Goal: Task Accomplishment & Management: Use online tool/utility

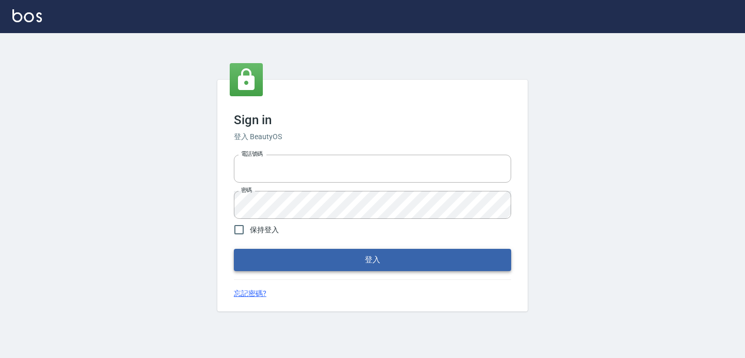
type input "0426657169"
click at [358, 258] on button "登入" at bounding box center [372, 260] width 277 height 22
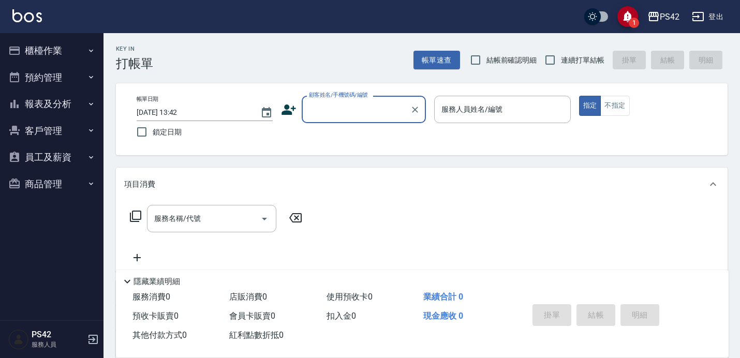
click at [54, 51] on button "櫃檯作業" at bounding box center [51, 50] width 95 height 27
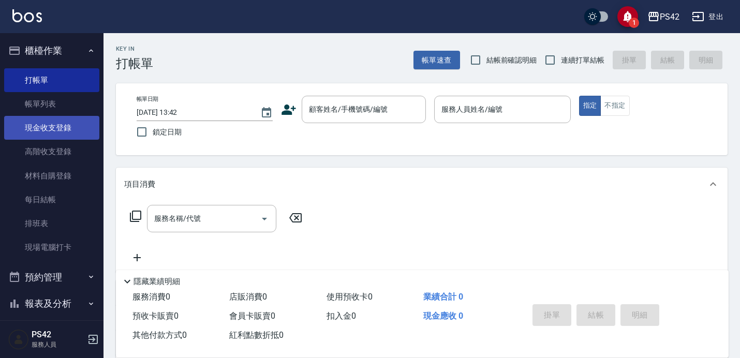
click at [70, 134] on link "現金收支登錄" at bounding box center [51, 128] width 95 height 24
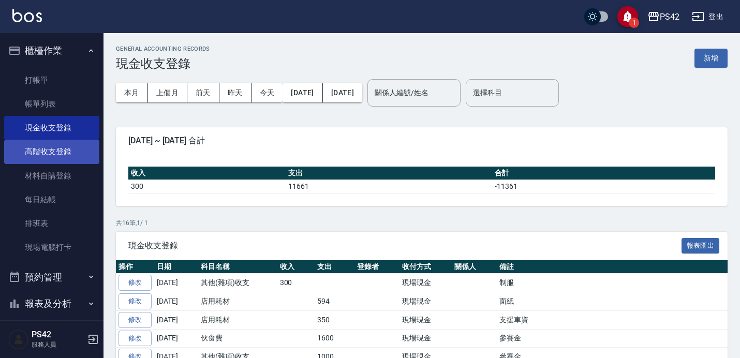
click at [66, 157] on link "高階收支登錄" at bounding box center [51, 152] width 95 height 24
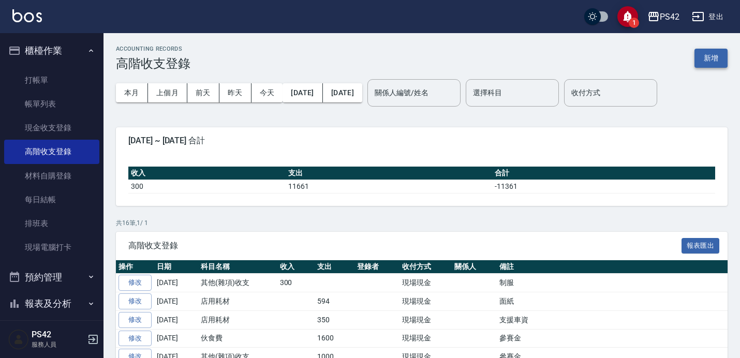
click at [710, 57] on button "新增" at bounding box center [710, 58] width 33 height 19
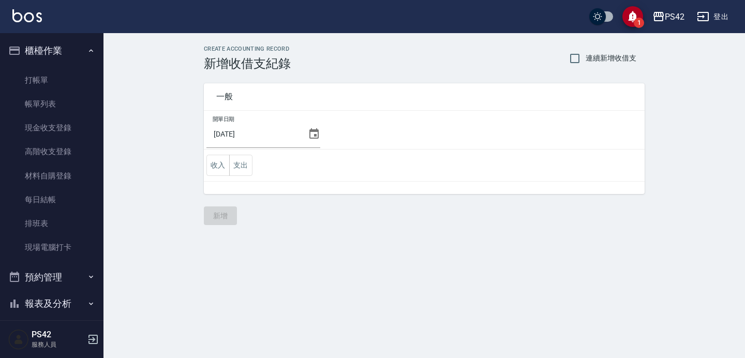
click at [308, 136] on icon at bounding box center [314, 134] width 12 height 12
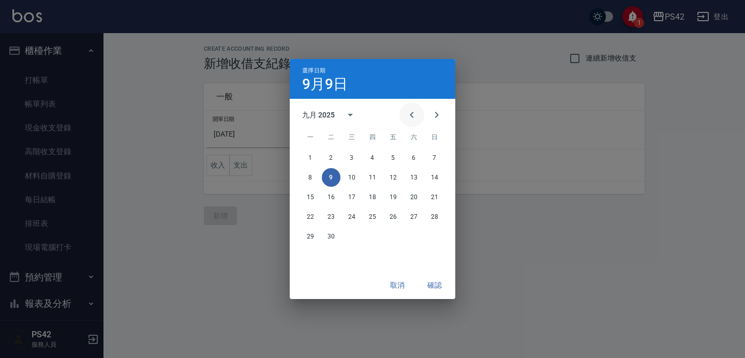
click at [415, 115] on icon "Previous month" at bounding box center [412, 115] width 12 height 12
click at [409, 238] on button "30" at bounding box center [414, 236] width 19 height 19
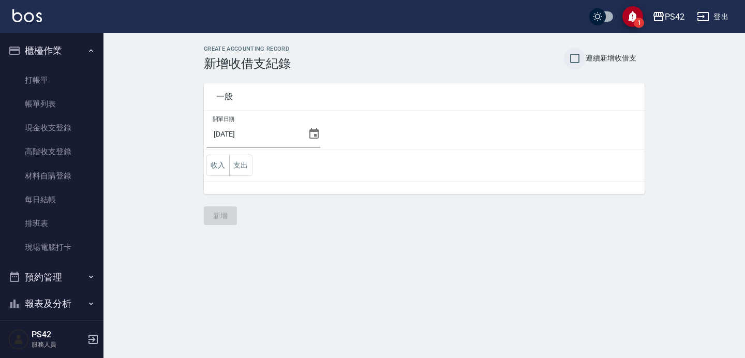
click at [582, 60] on input "連續新增收借支" at bounding box center [575, 59] width 22 height 22
checkbox input "true"
click at [245, 165] on button "支出" at bounding box center [240, 165] width 23 height 21
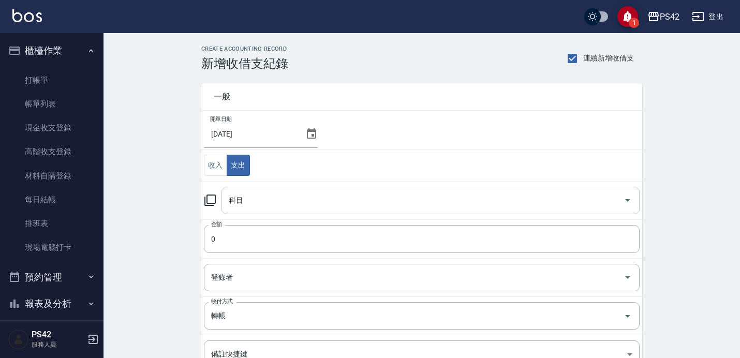
click at [257, 200] on input "科目" at bounding box center [422, 200] width 393 height 18
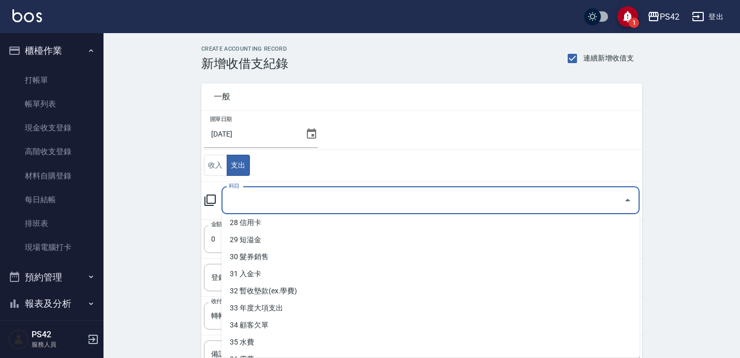
scroll to position [514, 0]
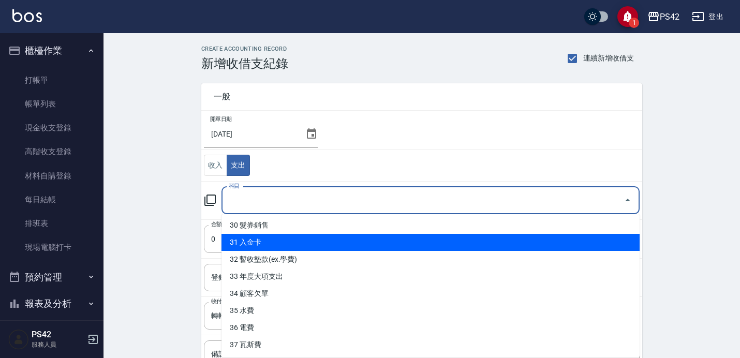
click at [300, 236] on li "31 入金卡" at bounding box center [430, 242] width 418 height 17
type input "31 入金卡"
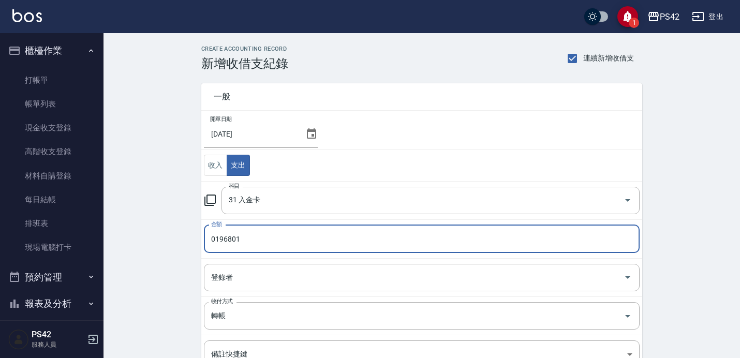
type input "0196801"
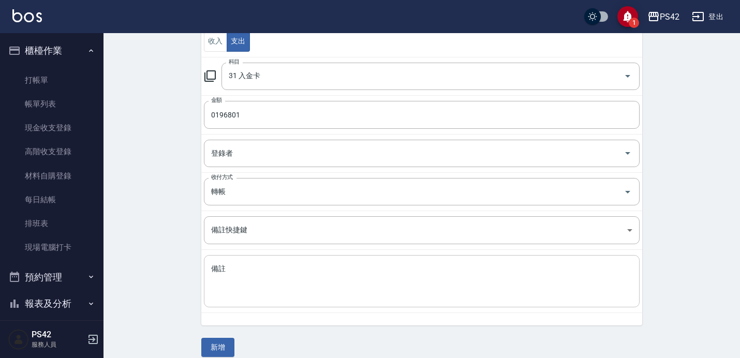
scroll to position [136, 0]
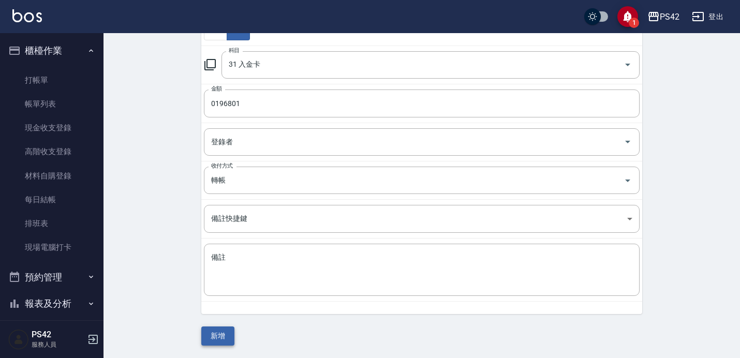
click at [219, 339] on button "新增" at bounding box center [217, 336] width 33 height 19
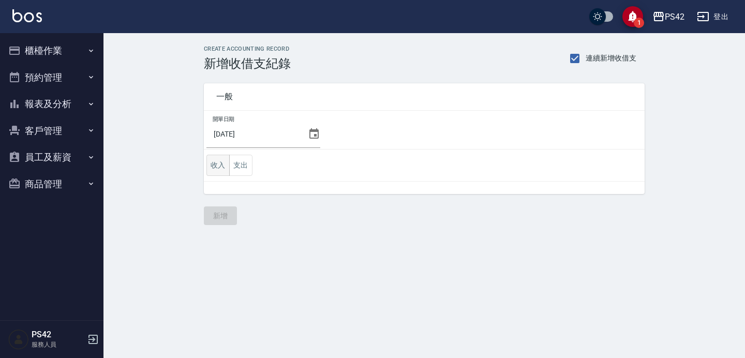
click at [225, 166] on button "收入" at bounding box center [217, 165] width 23 height 21
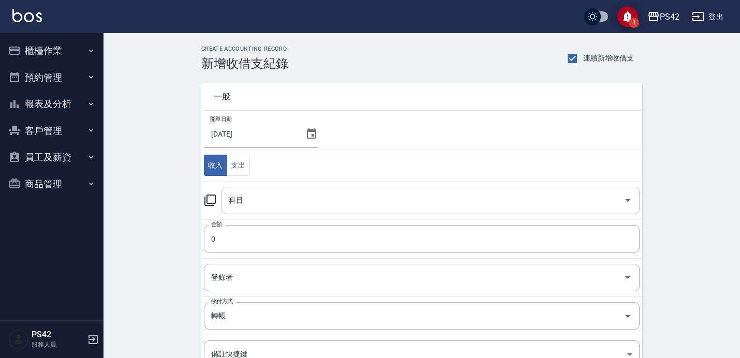
click at [246, 200] on input "科目" at bounding box center [422, 200] width 393 height 18
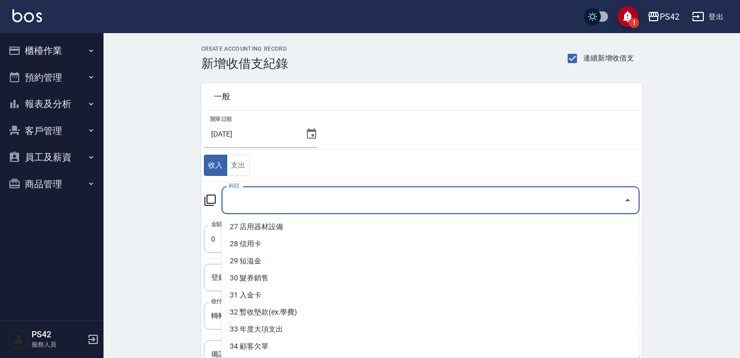
scroll to position [463, 0]
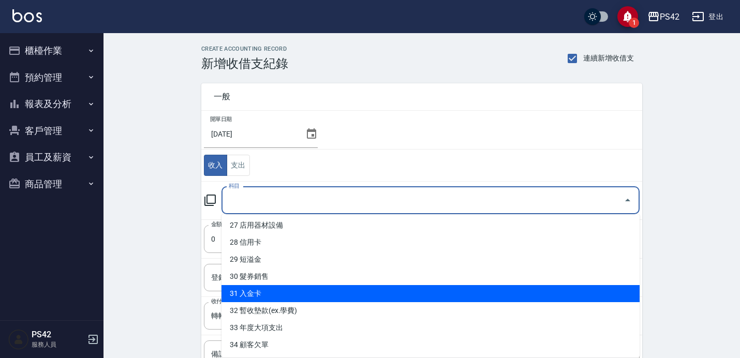
click at [269, 292] on li "31 入金卡" at bounding box center [430, 293] width 418 height 17
type input "31 入金卡"
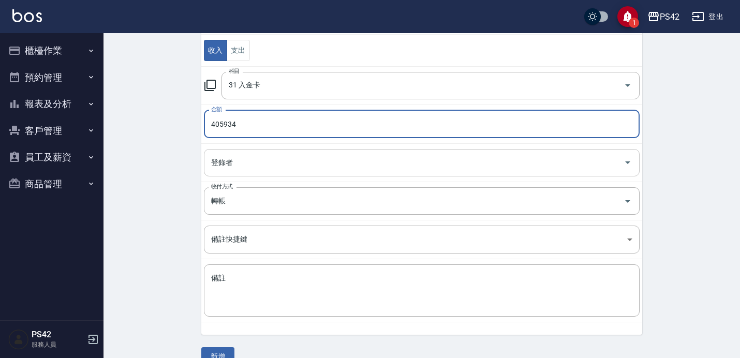
scroll to position [136, 0]
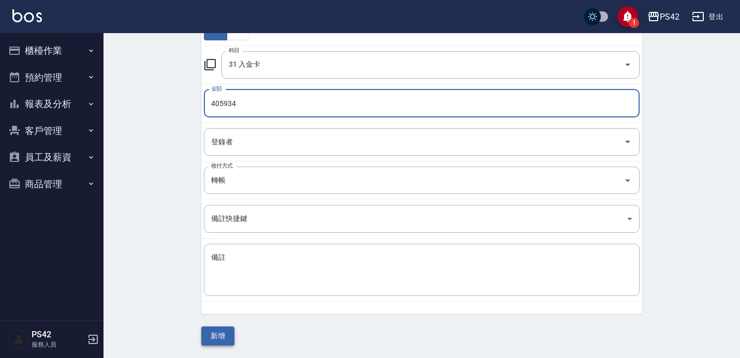
type input "405934"
click at [221, 342] on button "新增" at bounding box center [217, 336] width 33 height 19
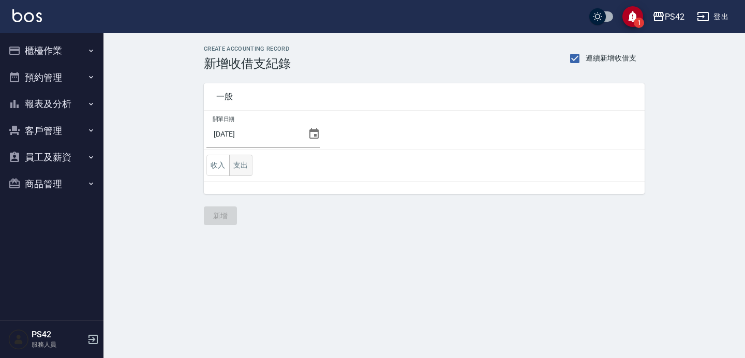
click at [242, 164] on button "支出" at bounding box center [240, 165] width 23 height 21
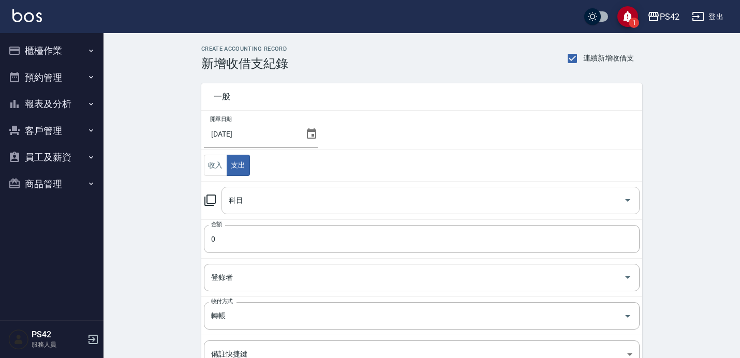
click at [258, 193] on input "科目" at bounding box center [422, 200] width 393 height 18
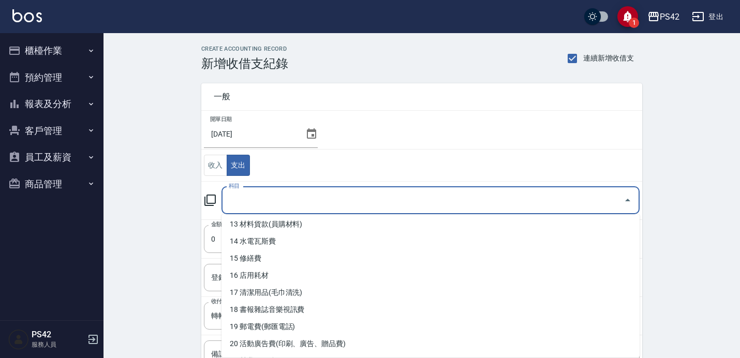
scroll to position [226, 0]
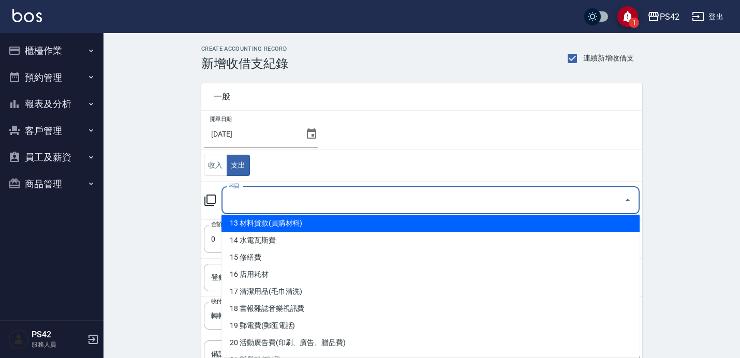
click at [288, 223] on li "13 材料貨款(員購材料)" at bounding box center [430, 223] width 418 height 17
type input "13 材料貨款(員購材料)"
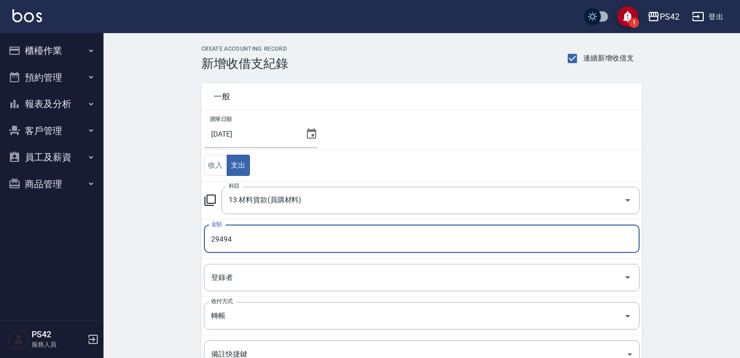
type input "29494"
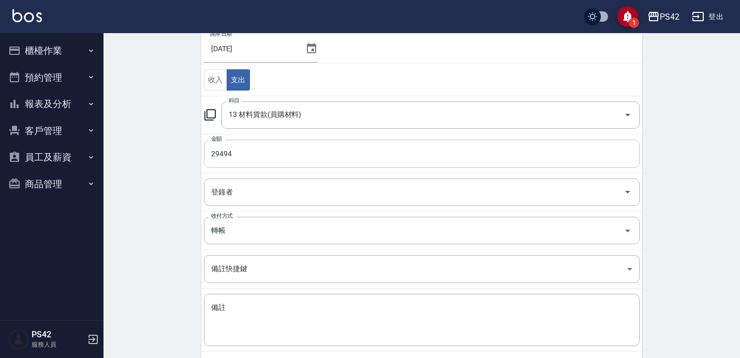
scroll to position [136, 0]
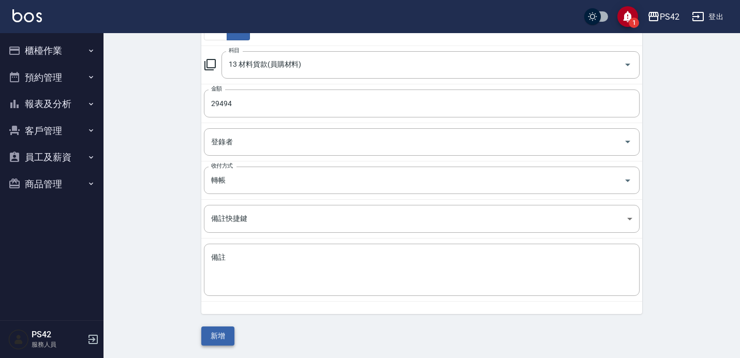
click at [225, 341] on button "新增" at bounding box center [217, 336] width 33 height 19
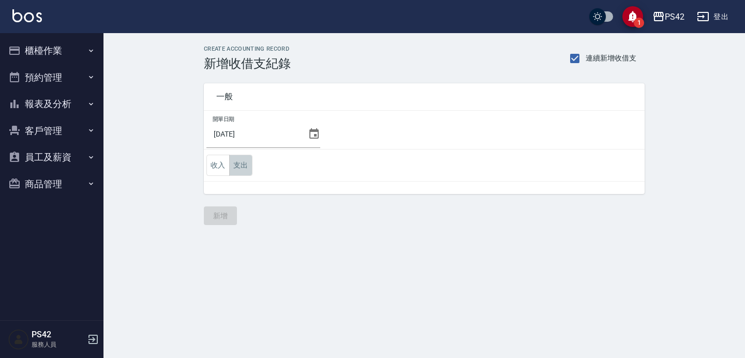
click at [242, 161] on button "支出" at bounding box center [240, 165] width 23 height 21
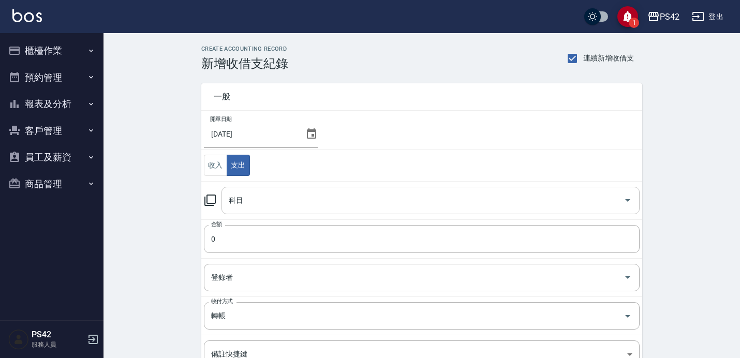
click at [262, 196] on input "科目" at bounding box center [422, 200] width 393 height 18
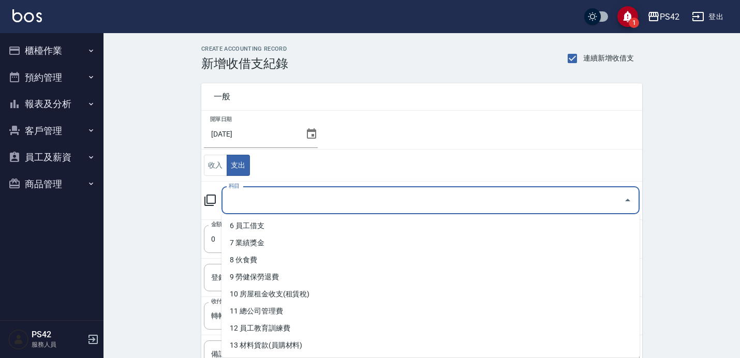
scroll to position [105, 0]
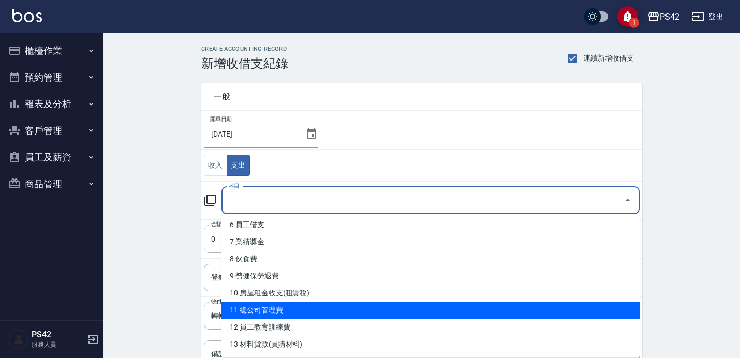
click at [290, 314] on li "11 總公司管理費" at bounding box center [430, 310] width 418 height 17
type input "11 總公司管理費"
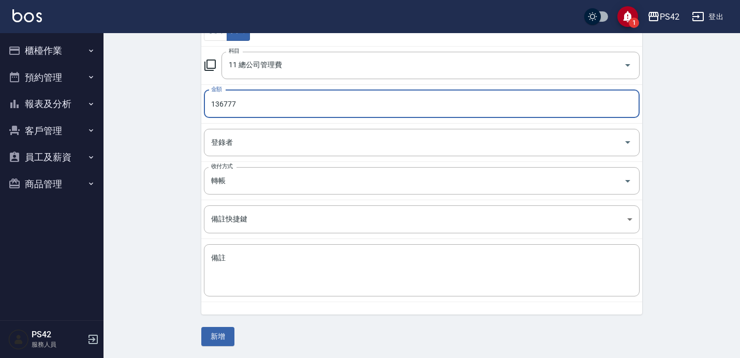
scroll to position [136, 0]
type input "136777"
click at [220, 336] on button "新增" at bounding box center [217, 336] width 33 height 19
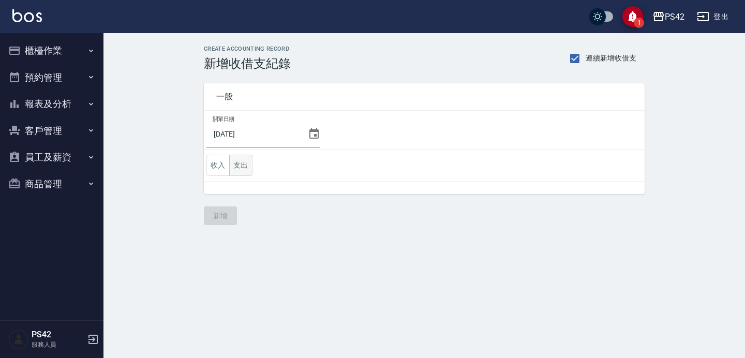
click at [246, 164] on button "支出" at bounding box center [240, 165] width 23 height 21
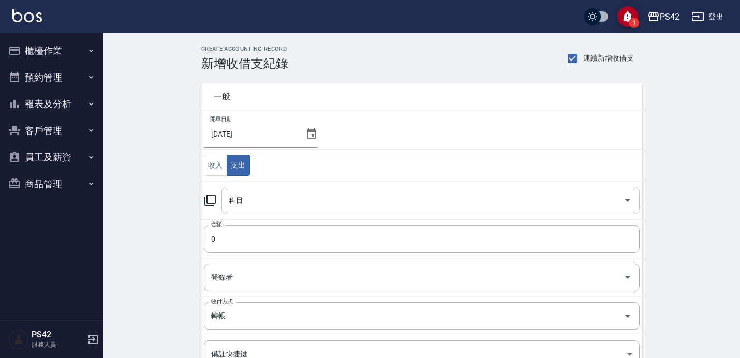
click at [253, 204] on input "科目" at bounding box center [422, 200] width 393 height 18
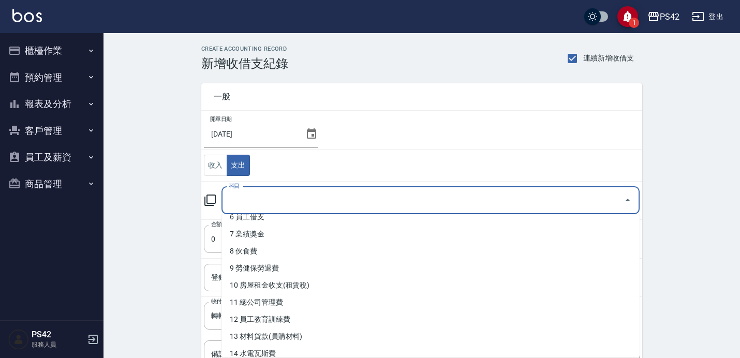
scroll to position [116, 0]
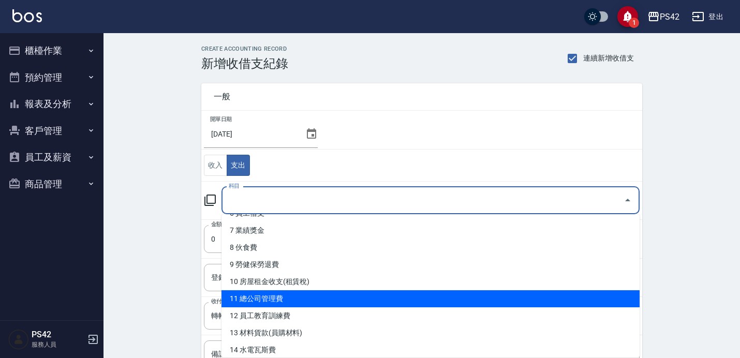
click at [265, 293] on li "11 總公司管理費" at bounding box center [430, 298] width 418 height 17
type input "11 總公司管理費"
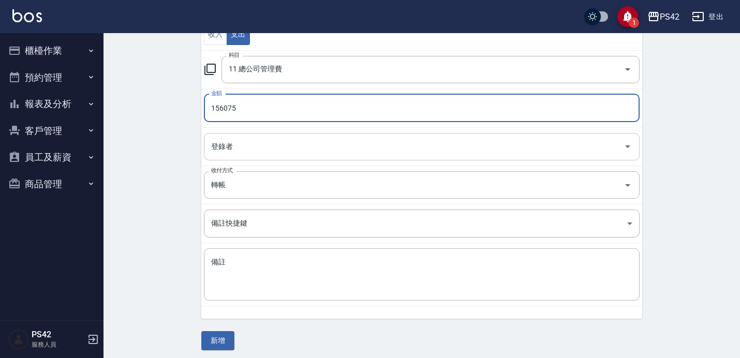
scroll to position [136, 0]
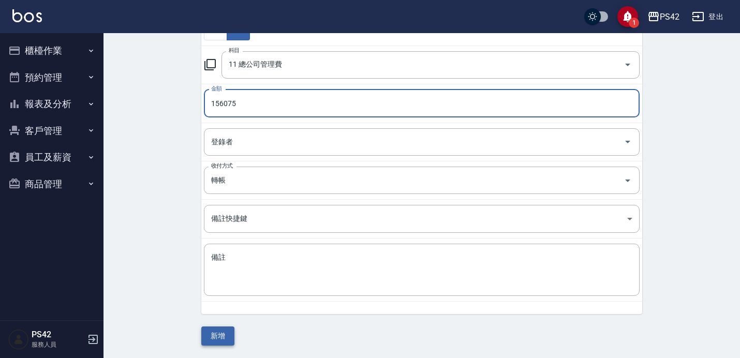
type input "156075"
click at [223, 332] on button "新增" at bounding box center [217, 336] width 33 height 19
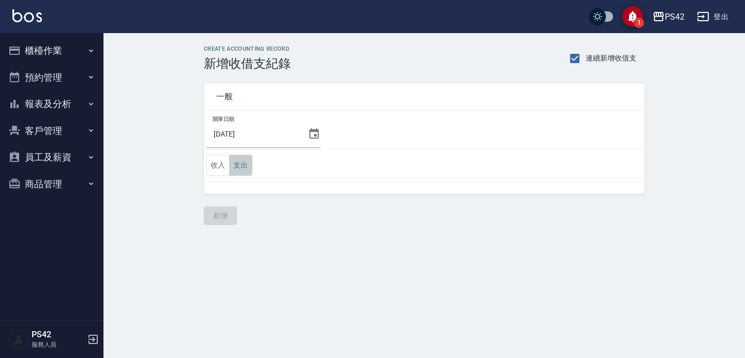
click at [244, 166] on button "支出" at bounding box center [240, 165] width 23 height 21
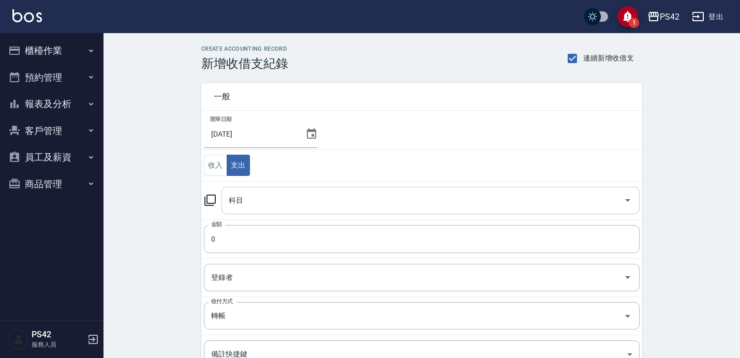
click at [263, 200] on input "科目" at bounding box center [422, 200] width 393 height 18
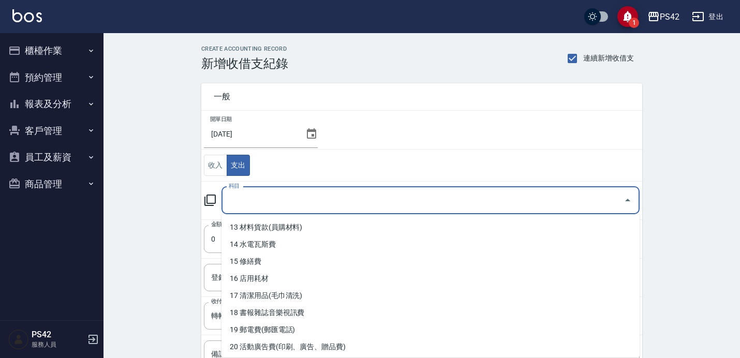
scroll to position [225, 0]
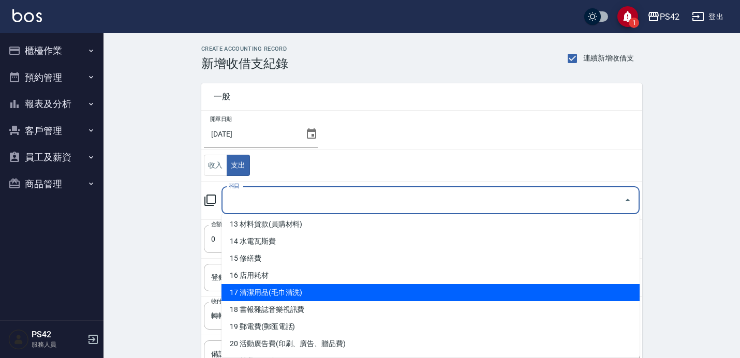
click at [279, 293] on li "17 清潔用品(毛巾清洗)" at bounding box center [430, 292] width 418 height 17
type input "17 清潔用品(毛巾清洗)"
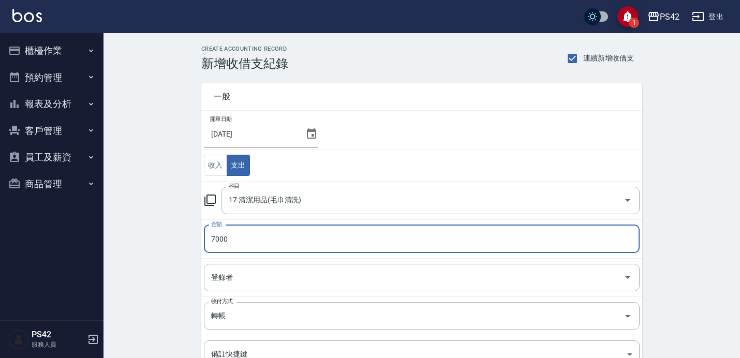
type input "7000"
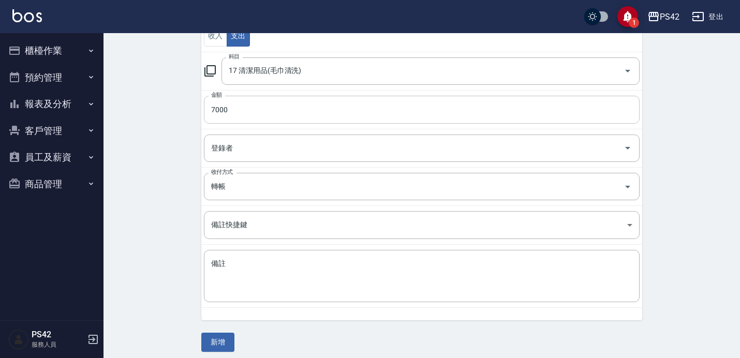
scroll to position [136, 0]
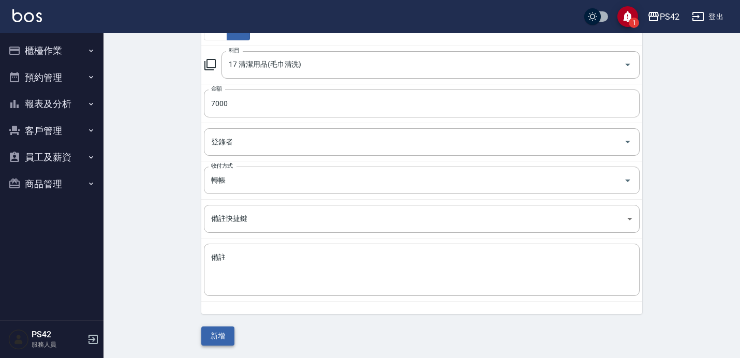
click at [220, 333] on button "新增" at bounding box center [217, 336] width 33 height 19
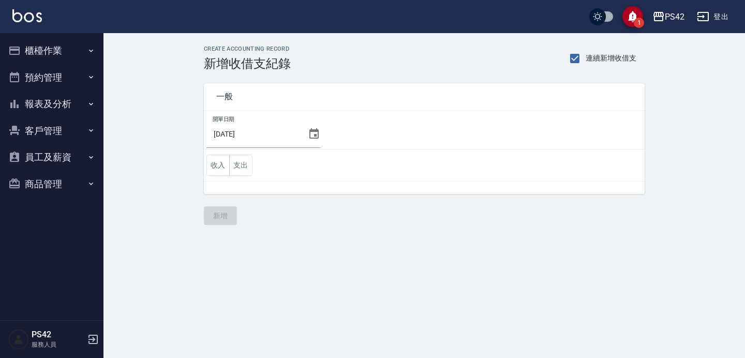
click at [55, 103] on button "報表及分析" at bounding box center [51, 104] width 95 height 27
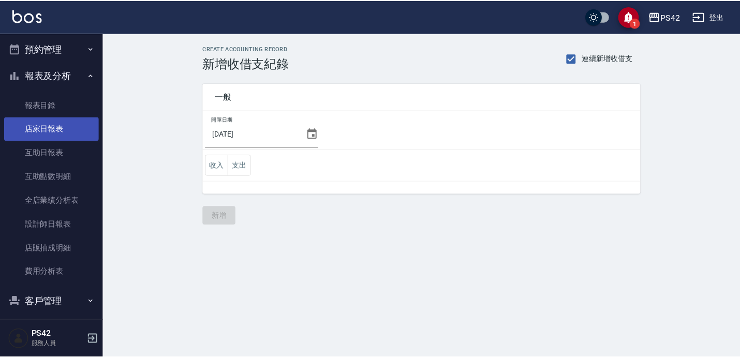
scroll to position [25, 0]
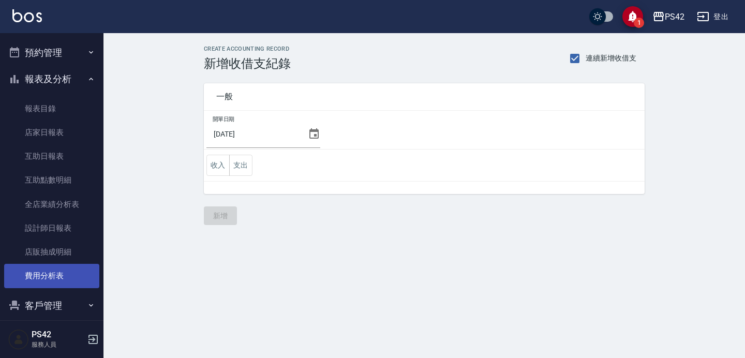
click at [39, 278] on link "費用分析表" at bounding box center [51, 276] width 95 height 24
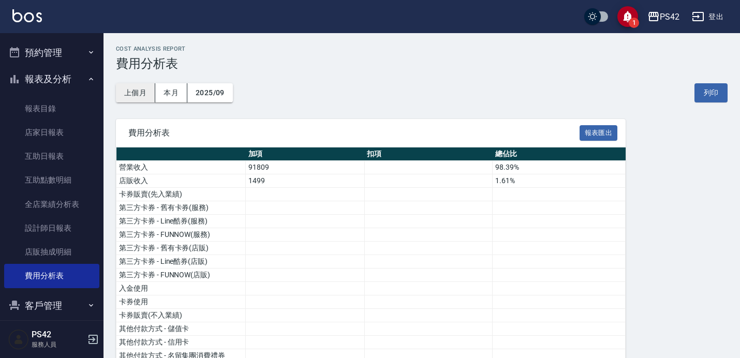
click at [141, 88] on button "上個月" at bounding box center [135, 92] width 39 height 19
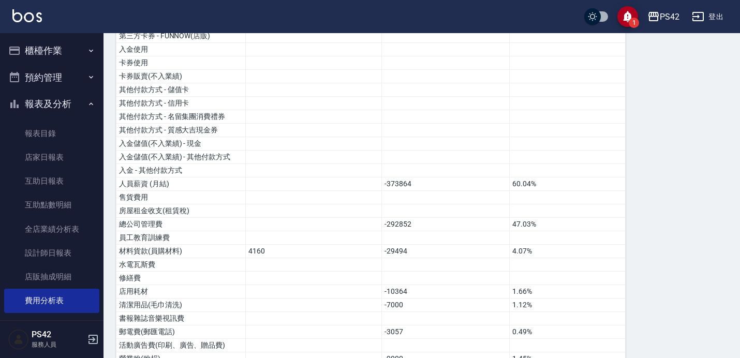
click at [53, 55] on button "櫃檯作業" at bounding box center [51, 50] width 95 height 27
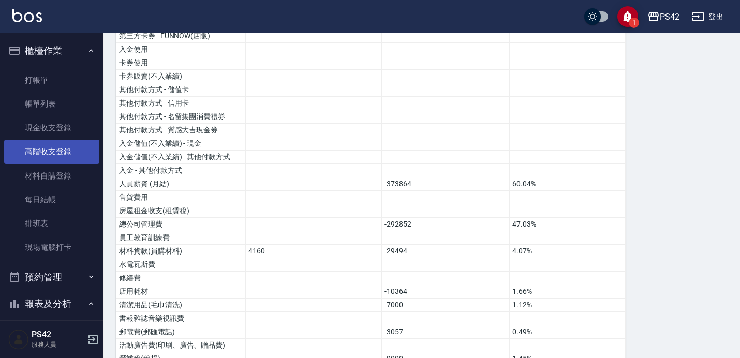
click at [53, 150] on link "高階收支登錄" at bounding box center [51, 152] width 95 height 24
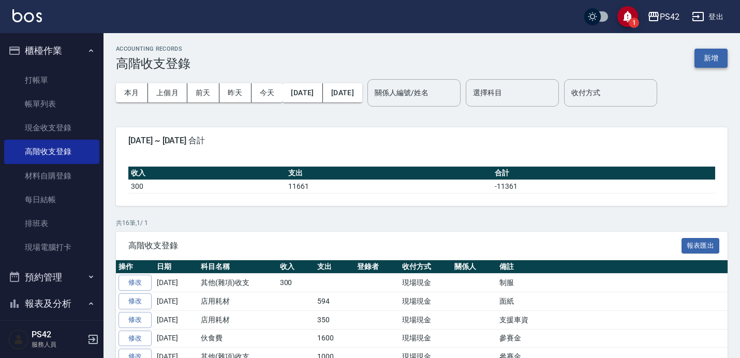
click at [716, 60] on button "新增" at bounding box center [710, 58] width 33 height 19
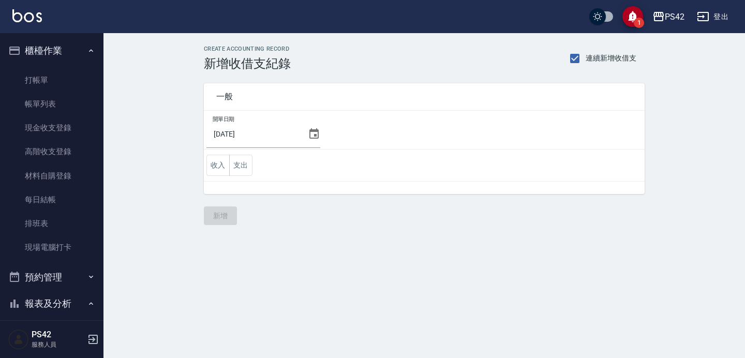
click at [309, 133] on icon at bounding box center [314, 134] width 12 height 12
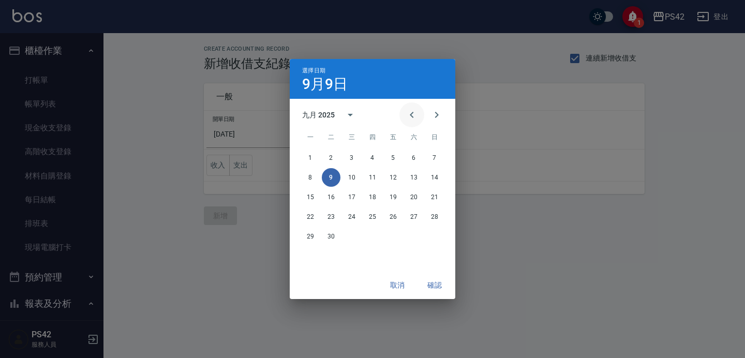
click at [417, 116] on icon "Previous month" at bounding box center [412, 115] width 12 height 12
click at [414, 239] on button "30" at bounding box center [414, 236] width 19 height 19
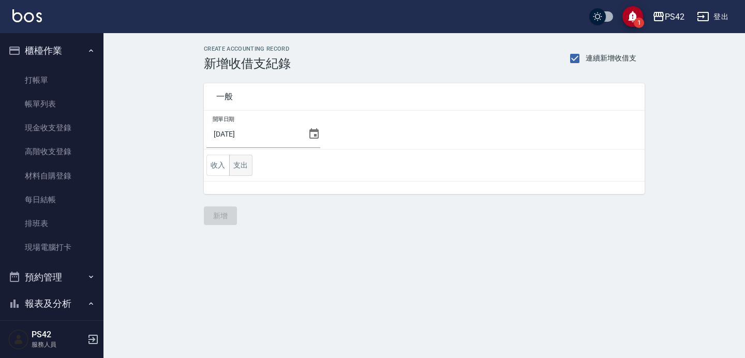
click at [243, 159] on button "支出" at bounding box center [240, 165] width 23 height 21
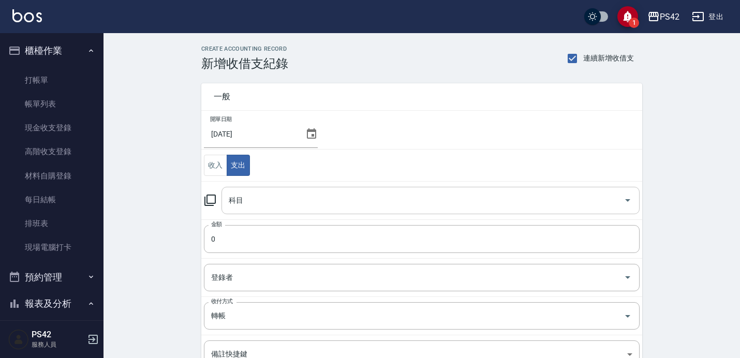
click at [295, 199] on input "科目" at bounding box center [422, 200] width 393 height 18
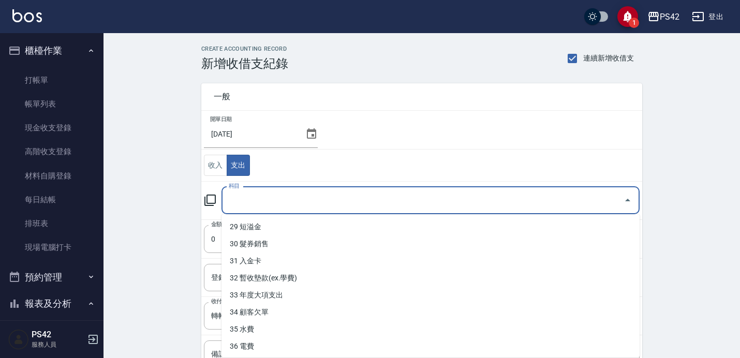
scroll to position [514, 0]
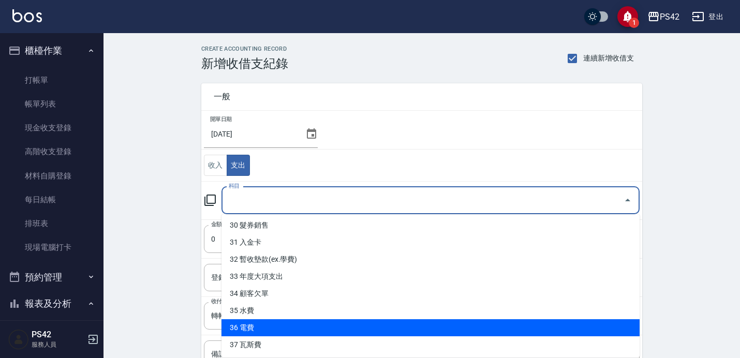
click at [285, 331] on li "36 電費" at bounding box center [430, 327] width 418 height 17
type input "36 電費"
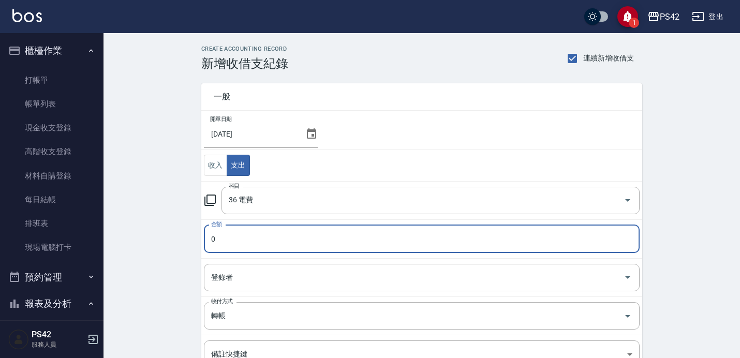
click at [85, 55] on button "櫃檯作業" at bounding box center [51, 50] width 95 height 27
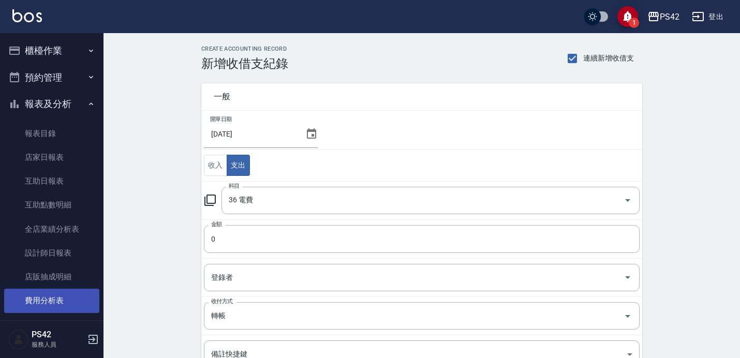
click at [79, 292] on link "費用分析表" at bounding box center [51, 301] width 95 height 24
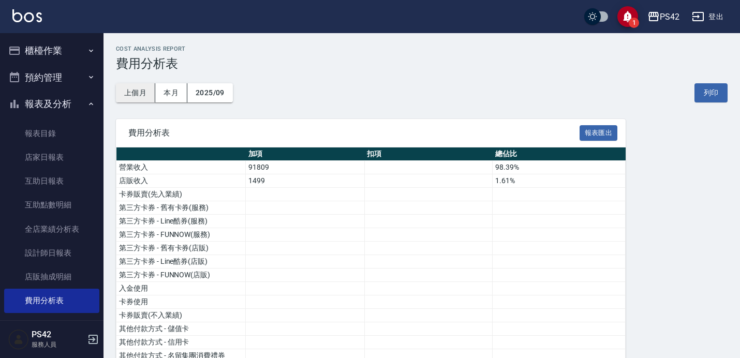
click at [135, 93] on button "上個月" at bounding box center [135, 92] width 39 height 19
click at [208, 92] on button "2025/08" at bounding box center [210, 92] width 46 height 19
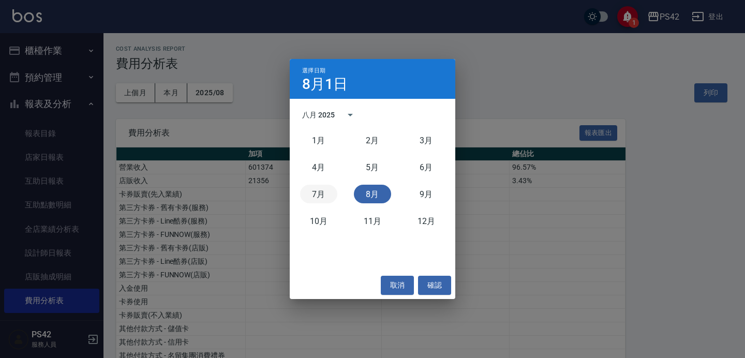
click at [319, 195] on button "7月" at bounding box center [318, 194] width 37 height 19
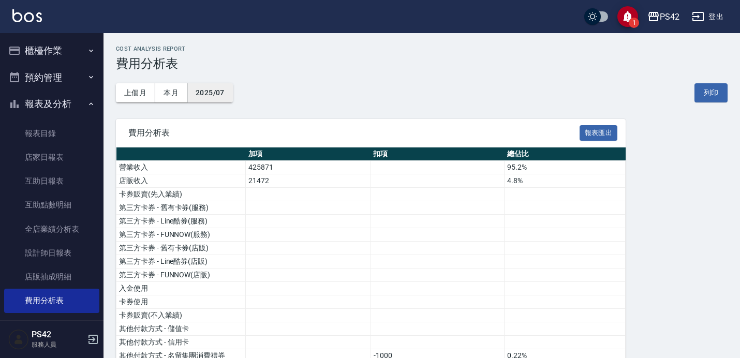
click at [204, 94] on button "2025/07" at bounding box center [210, 92] width 46 height 19
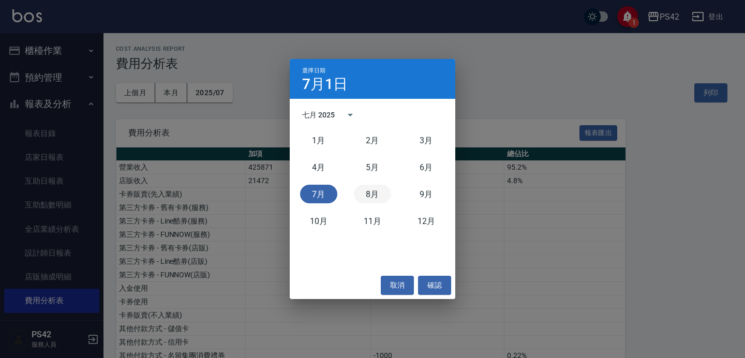
click at [368, 196] on button "8月" at bounding box center [372, 194] width 37 height 19
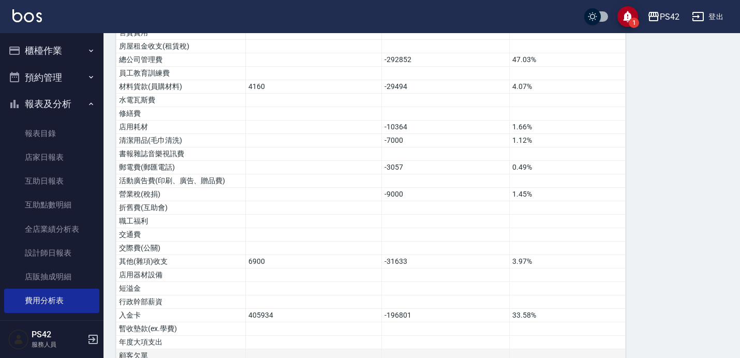
scroll to position [407, 0]
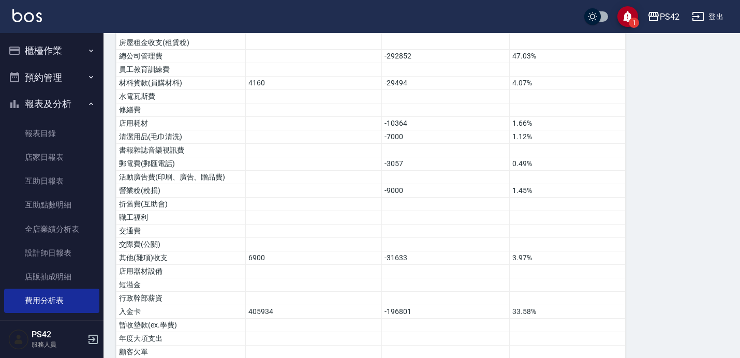
click at [64, 53] on button "櫃檯作業" at bounding box center [51, 50] width 95 height 27
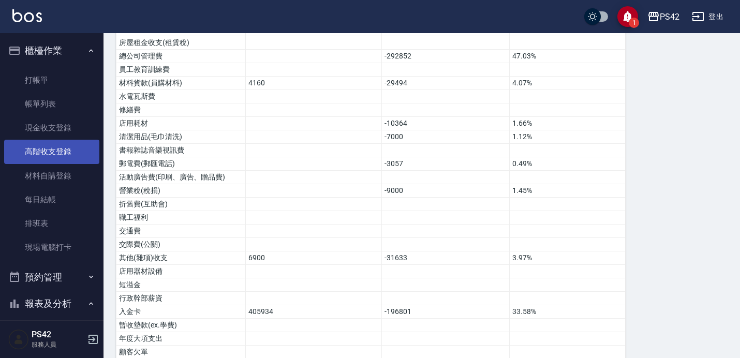
click at [65, 161] on link "高階收支登錄" at bounding box center [51, 152] width 95 height 24
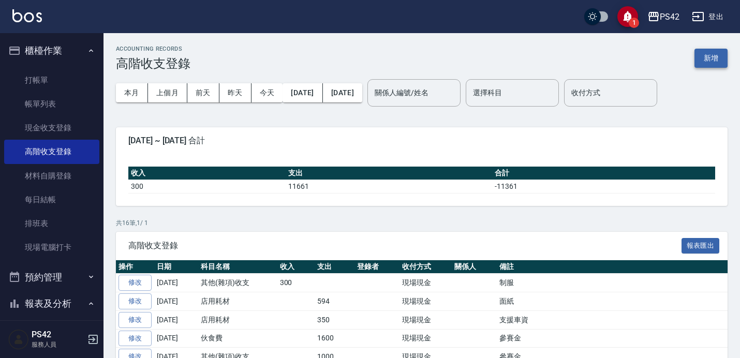
click at [709, 64] on button "新增" at bounding box center [710, 58] width 33 height 19
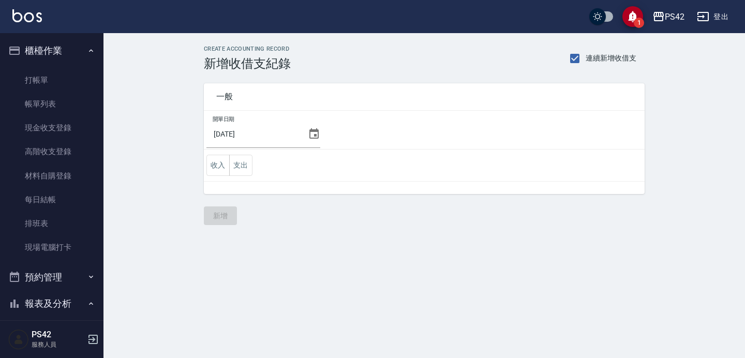
click at [308, 136] on icon at bounding box center [314, 134] width 12 height 12
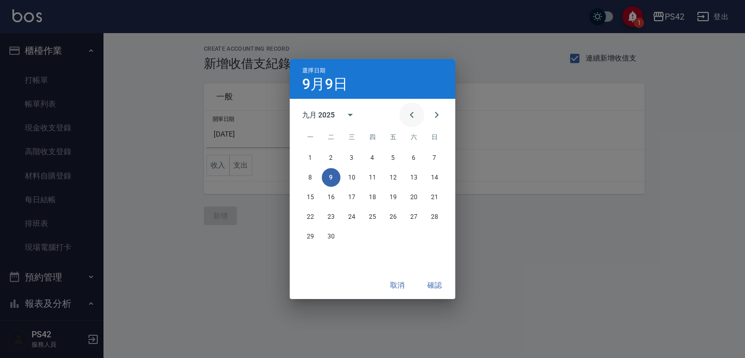
click at [409, 120] on icon "Previous month" at bounding box center [412, 115] width 12 height 12
click at [412, 233] on button "30" at bounding box center [414, 236] width 19 height 19
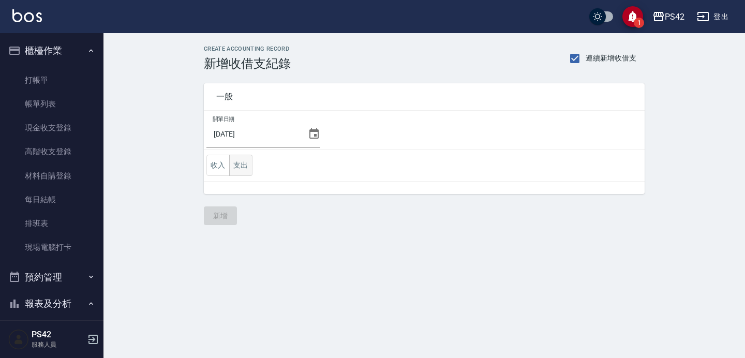
click at [247, 164] on button "支出" at bounding box center [240, 165] width 23 height 21
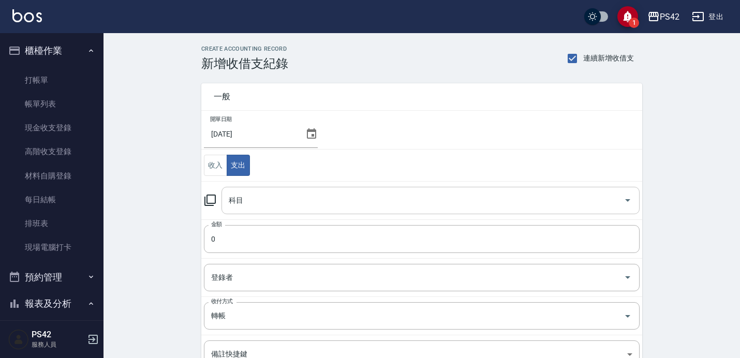
click at [306, 196] on input "科目" at bounding box center [422, 200] width 393 height 18
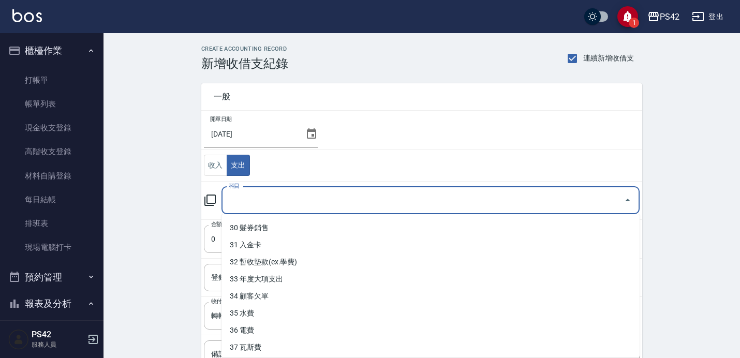
scroll to position [514, 0]
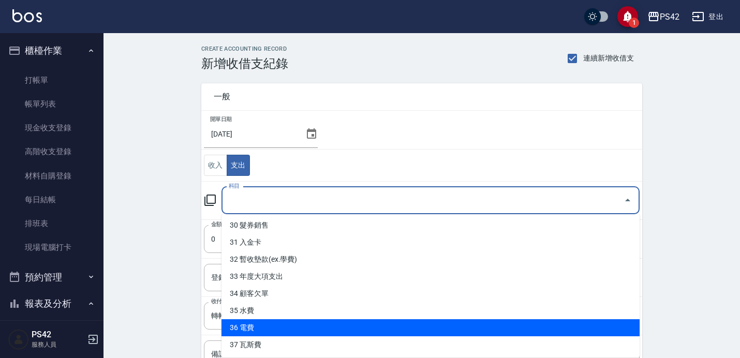
click at [269, 324] on li "36 電費" at bounding box center [430, 327] width 418 height 17
type input "36 電費"
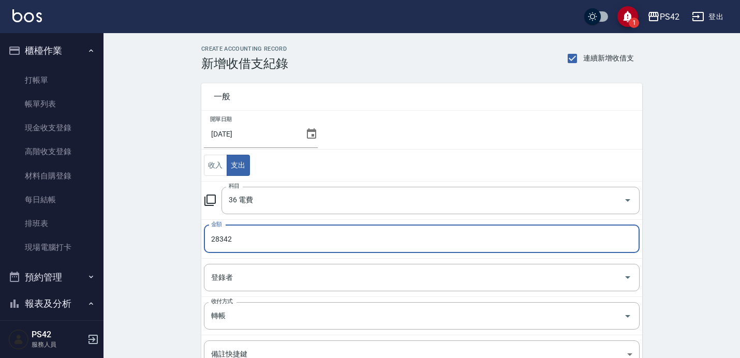
type input "28342"
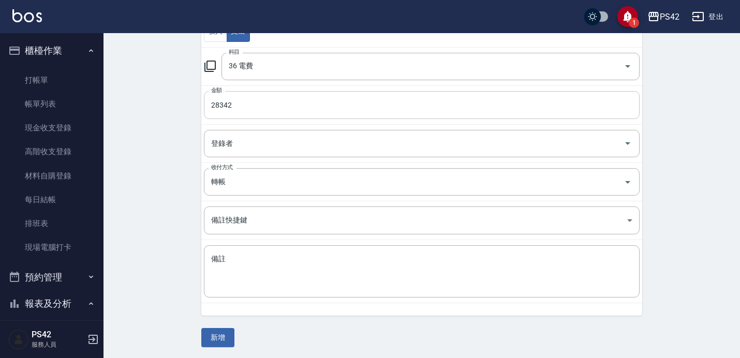
scroll to position [136, 0]
click at [219, 334] on button "新增" at bounding box center [217, 336] width 33 height 19
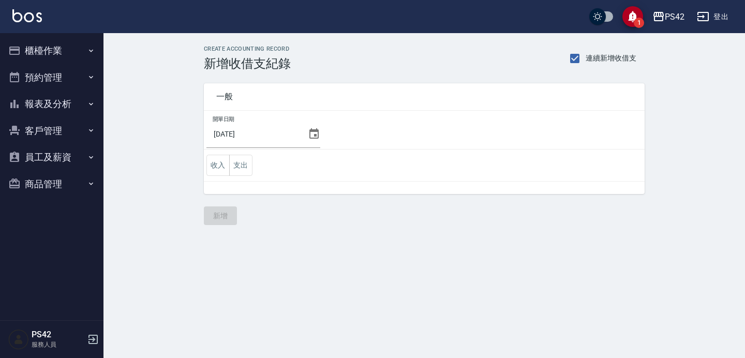
click at [66, 52] on button "櫃檯作業" at bounding box center [51, 50] width 95 height 27
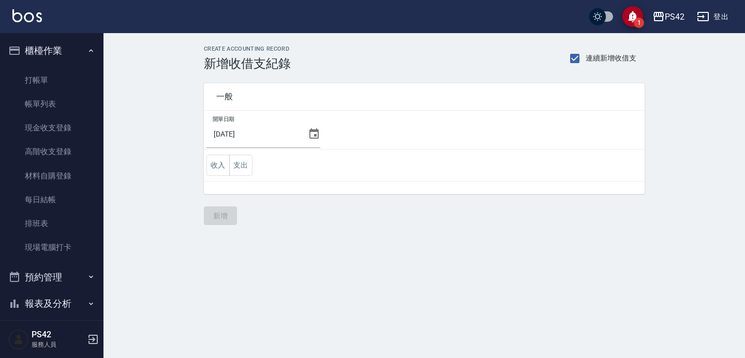
click at [88, 50] on icon "button" at bounding box center [91, 51] width 8 height 8
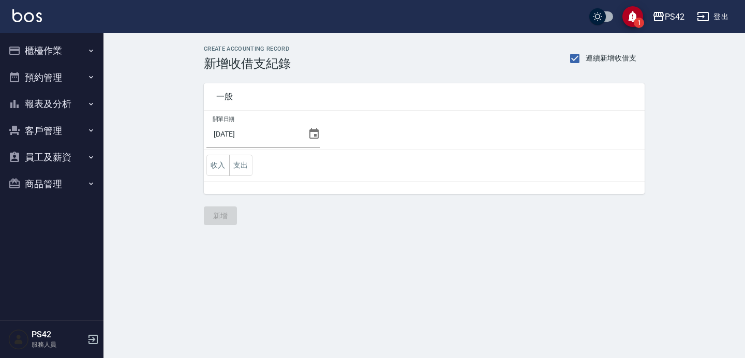
click at [66, 108] on button "報表及分析" at bounding box center [51, 104] width 95 height 27
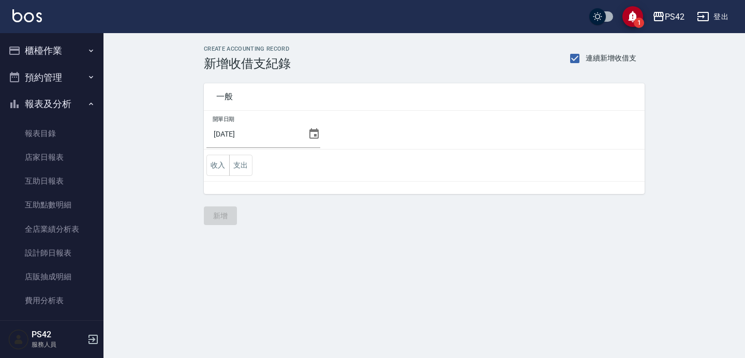
click at [68, 105] on button "報表及分析" at bounding box center [51, 104] width 95 height 27
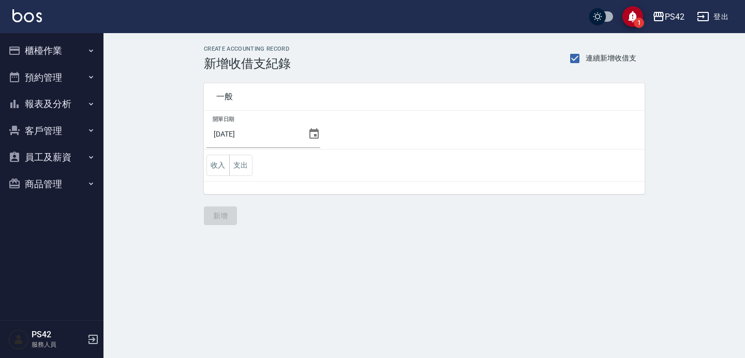
click at [71, 103] on button "報表及分析" at bounding box center [51, 104] width 95 height 27
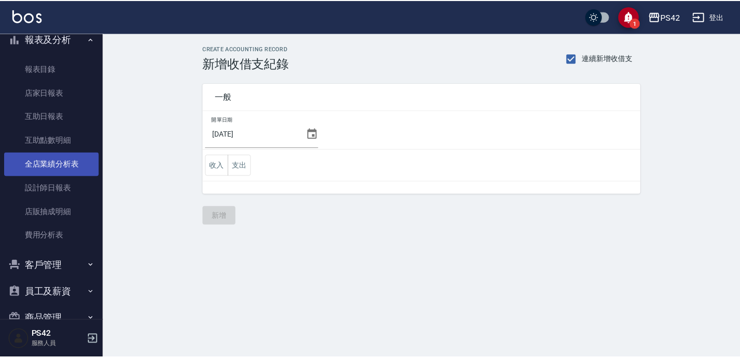
scroll to position [65, 0]
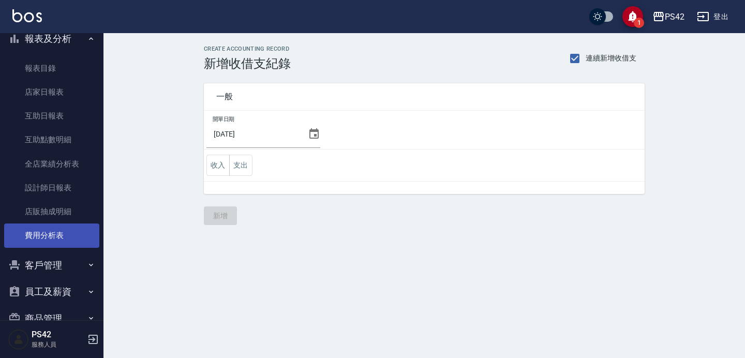
click at [65, 234] on link "費用分析表" at bounding box center [51, 236] width 95 height 24
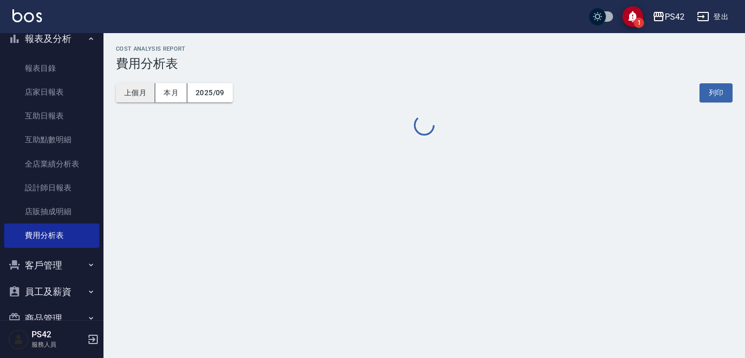
click at [139, 95] on button "上個月" at bounding box center [135, 92] width 39 height 19
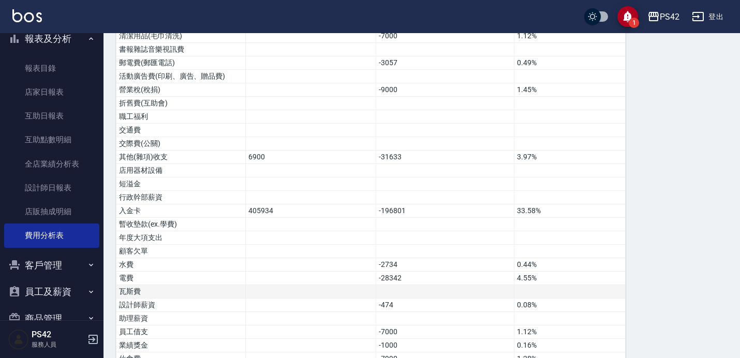
scroll to position [507, 0]
